Goal: Check status: Check status

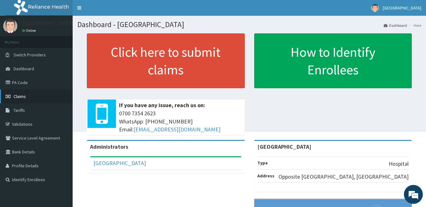
click at [32, 98] on link "Claims" at bounding box center [36, 97] width 73 height 14
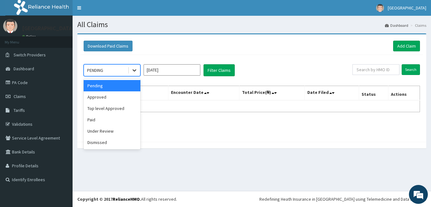
click at [135, 71] on icon at bounding box center [134, 70] width 6 height 6
click at [126, 108] on div "Top level Approved" at bounding box center [112, 108] width 57 height 11
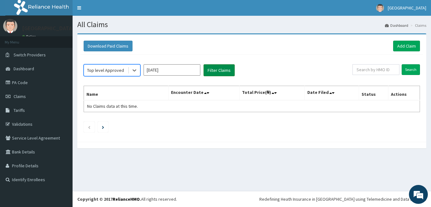
click at [226, 71] on button "Filter Claims" at bounding box center [219, 70] width 31 height 12
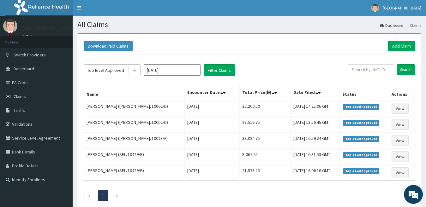
click at [134, 70] on icon at bounding box center [134, 70] width 6 height 6
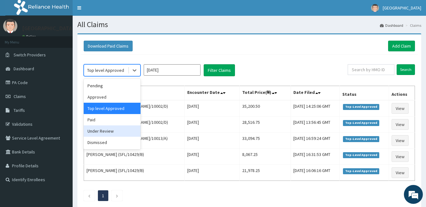
click at [108, 128] on div "Under Review" at bounding box center [112, 131] width 57 height 11
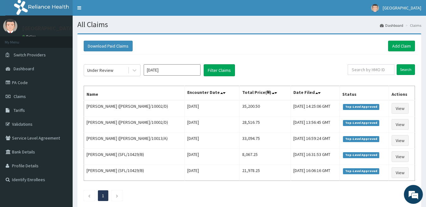
click at [174, 76] on div "[DATE]" at bounding box center [172, 70] width 57 height 12
click at [176, 72] on input "[DATE]" at bounding box center [172, 69] width 57 height 11
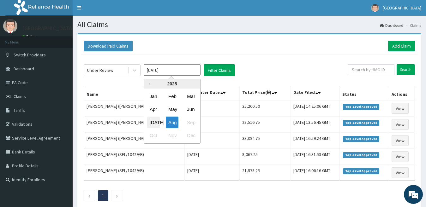
click at [153, 126] on div "[DATE]" at bounding box center [153, 123] width 13 height 12
type input "[DATE]"
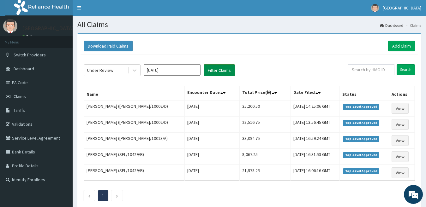
click at [216, 74] on button "Filter Claims" at bounding box center [219, 70] width 31 height 12
